Goal: Task Accomplishment & Management: Use online tool/utility

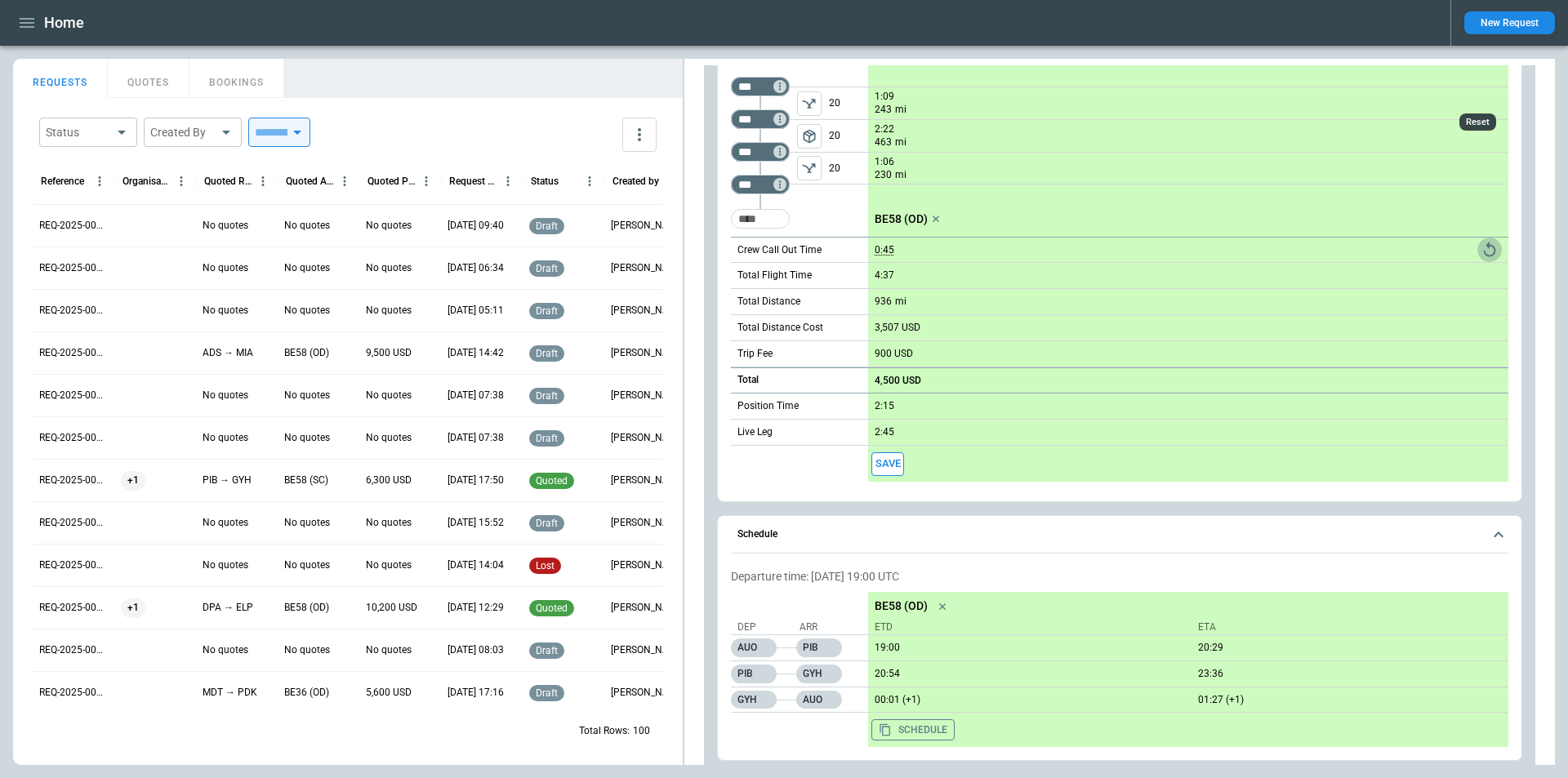
scroll to position [732, 0]
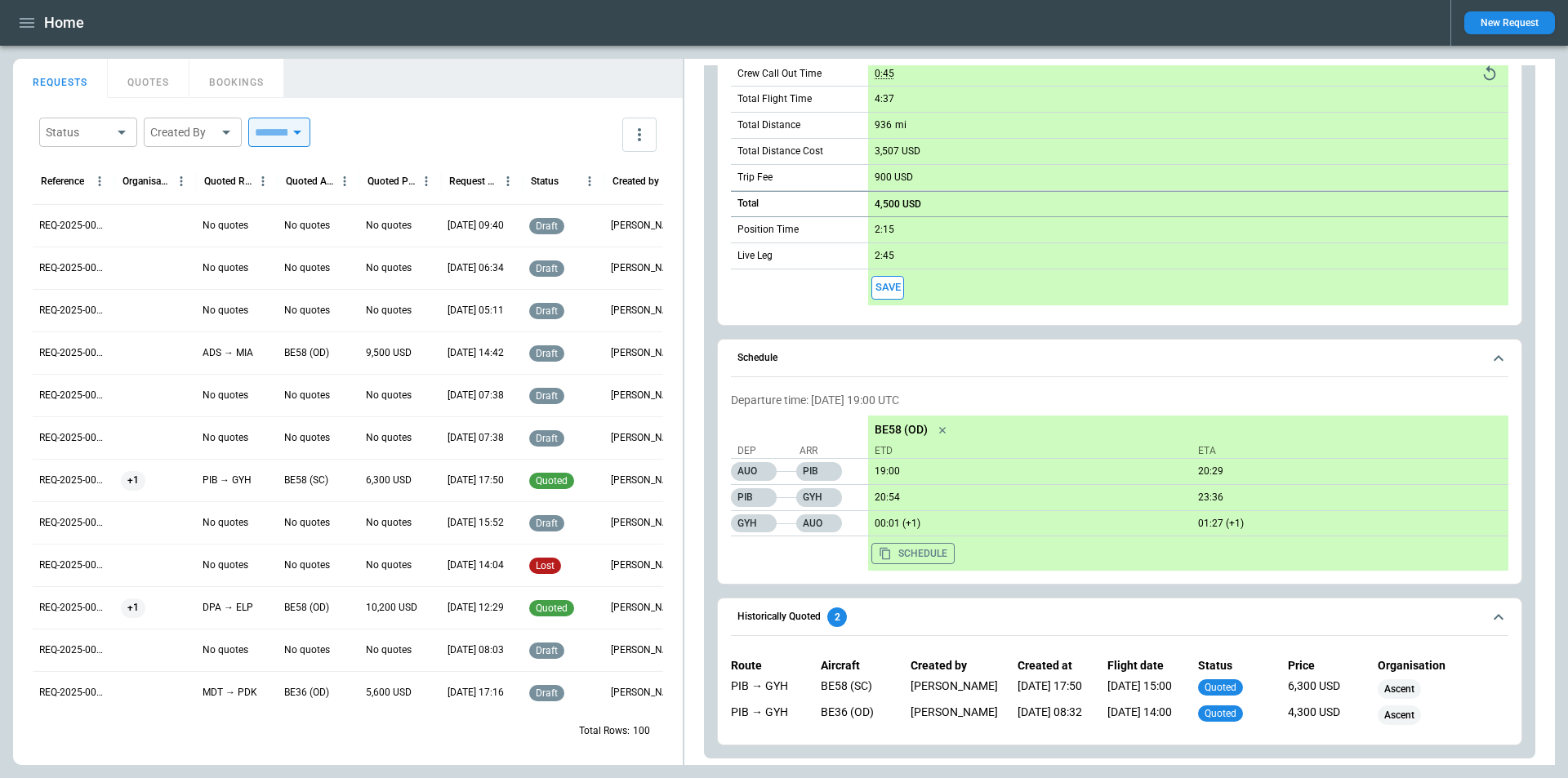
click at [829, 400] on p "Departure time: [DATE] 19:00 UTC" at bounding box center [1119, 400] width 777 height 14
drag, startPoint x: 731, startPoint y: 399, endPoint x: 962, endPoint y: 401, distance: 231.0
click at [962, 401] on p "Departure time: [DATE] 19:00 UTC" at bounding box center [1119, 400] width 777 height 14
click at [833, 402] on p "Departure time: [DATE] 19:00 UTC" at bounding box center [1119, 400] width 777 height 14
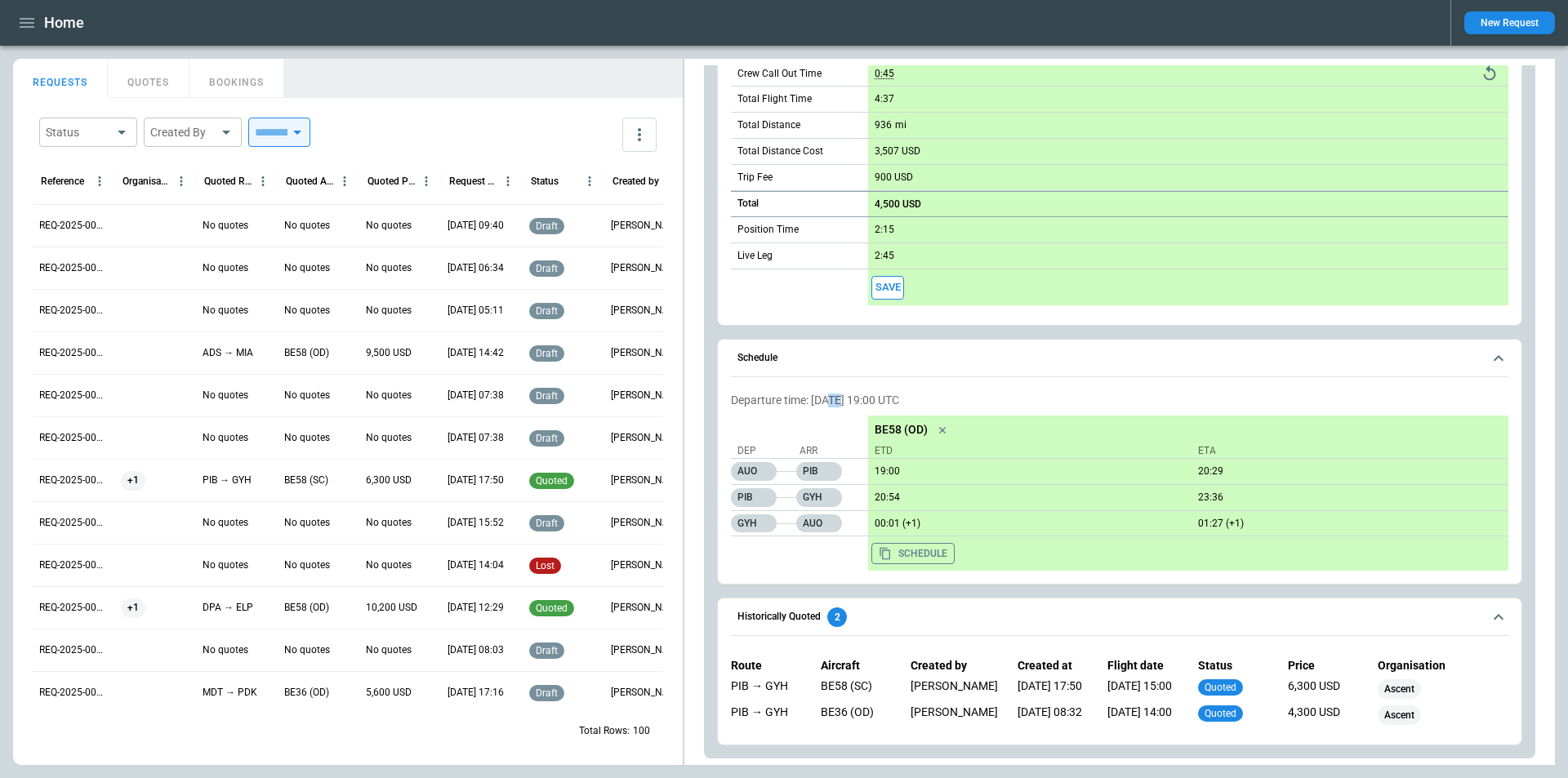
click at [833, 402] on p "Departure time: [DATE] 19:00 UTC" at bounding box center [1119, 400] width 777 height 14
click at [833, 402] on p "Departure time: [DATE] 19:00 UTC" at bounding box center [1119, 400] width 777 height 14
click at [892, 552] on button "Schedule" at bounding box center [913, 553] width 83 height 21
